Goal: Information Seeking & Learning: Understand process/instructions

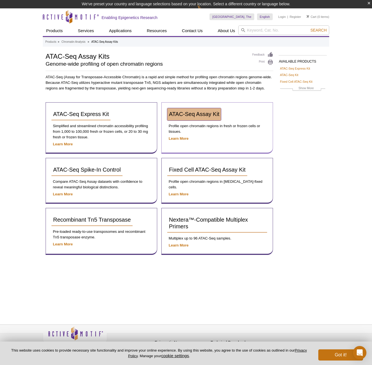
click at [198, 109] on link "ATAC-Seq Assay Kit" at bounding box center [194, 114] width 54 height 12
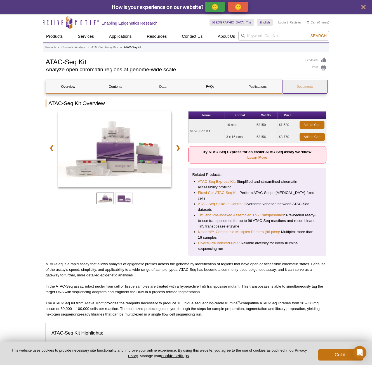
click at [302, 85] on link "Documents" at bounding box center [305, 86] width 44 height 13
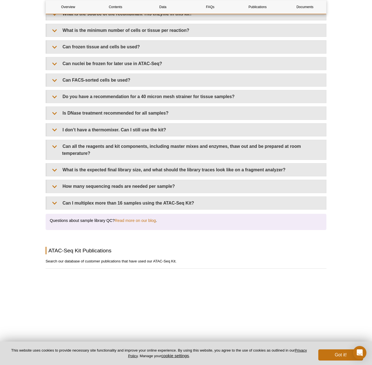
scroll to position [1045, 0]
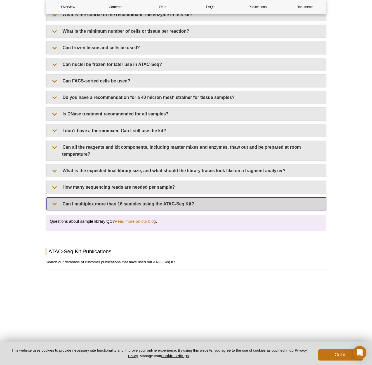
click at [78, 198] on summary "Can I multiplex more than 16 samples using the ATAC-Seq Kit?" at bounding box center [187, 204] width 280 height 13
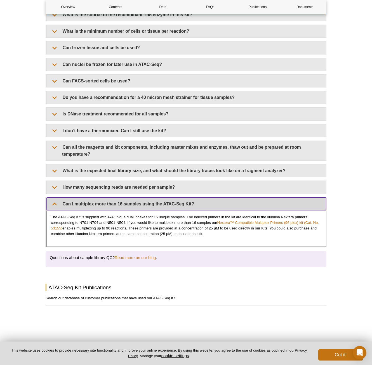
click at [78, 198] on summary "Can I multiplex more than 16 samples using the ATAC-Seq Kit?" at bounding box center [187, 204] width 280 height 13
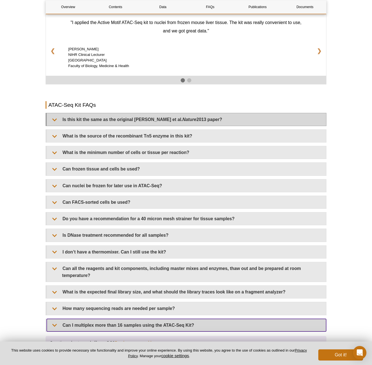
scroll to position [933, 0]
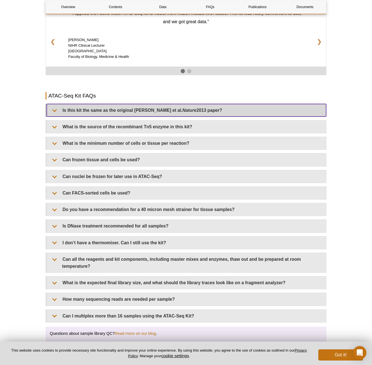
click at [55, 108] on summary "Is this kit the same as the original [PERSON_NAME] et al. Nature 2013 paper?" at bounding box center [187, 110] width 280 height 13
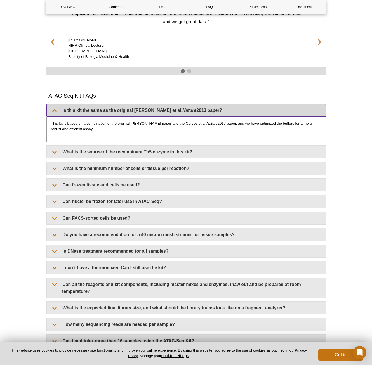
click at [55, 108] on summary "Is this kit the same as the original [PERSON_NAME] et al. Nature 2013 paper?" at bounding box center [187, 110] width 280 height 13
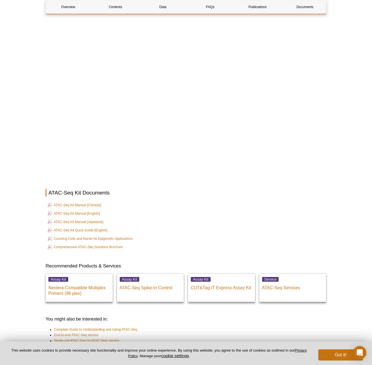
scroll to position [1371, 0]
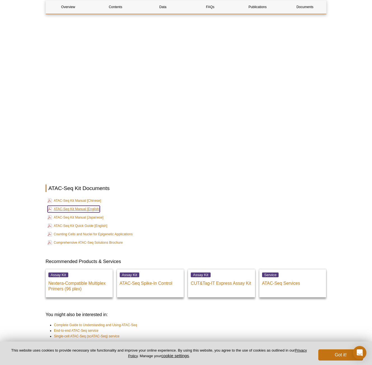
click at [60, 206] on link "ATAC-Seq Kit Manual [English]" at bounding box center [74, 209] width 52 height 7
